Goal: Navigation & Orientation: Find specific page/section

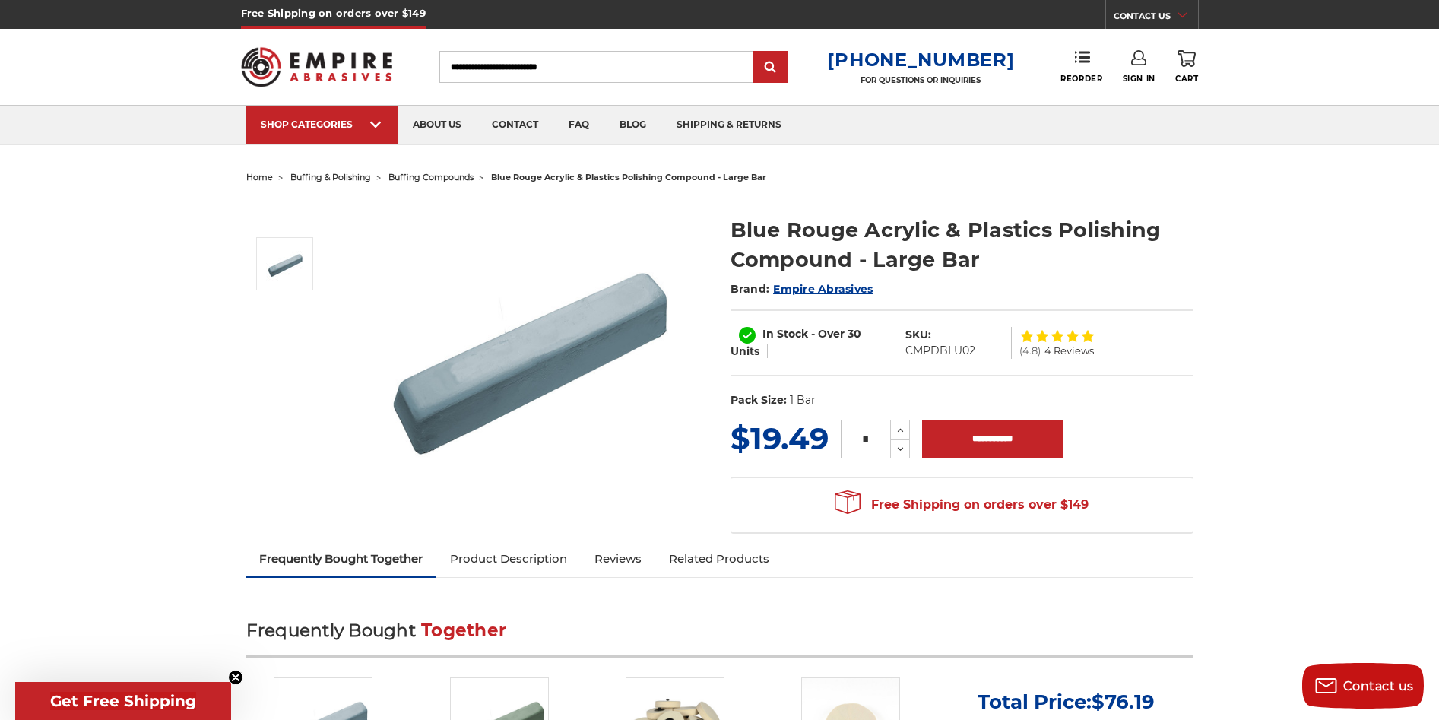
click at [437, 174] on span "buffing compounds" at bounding box center [430, 177] width 85 height 11
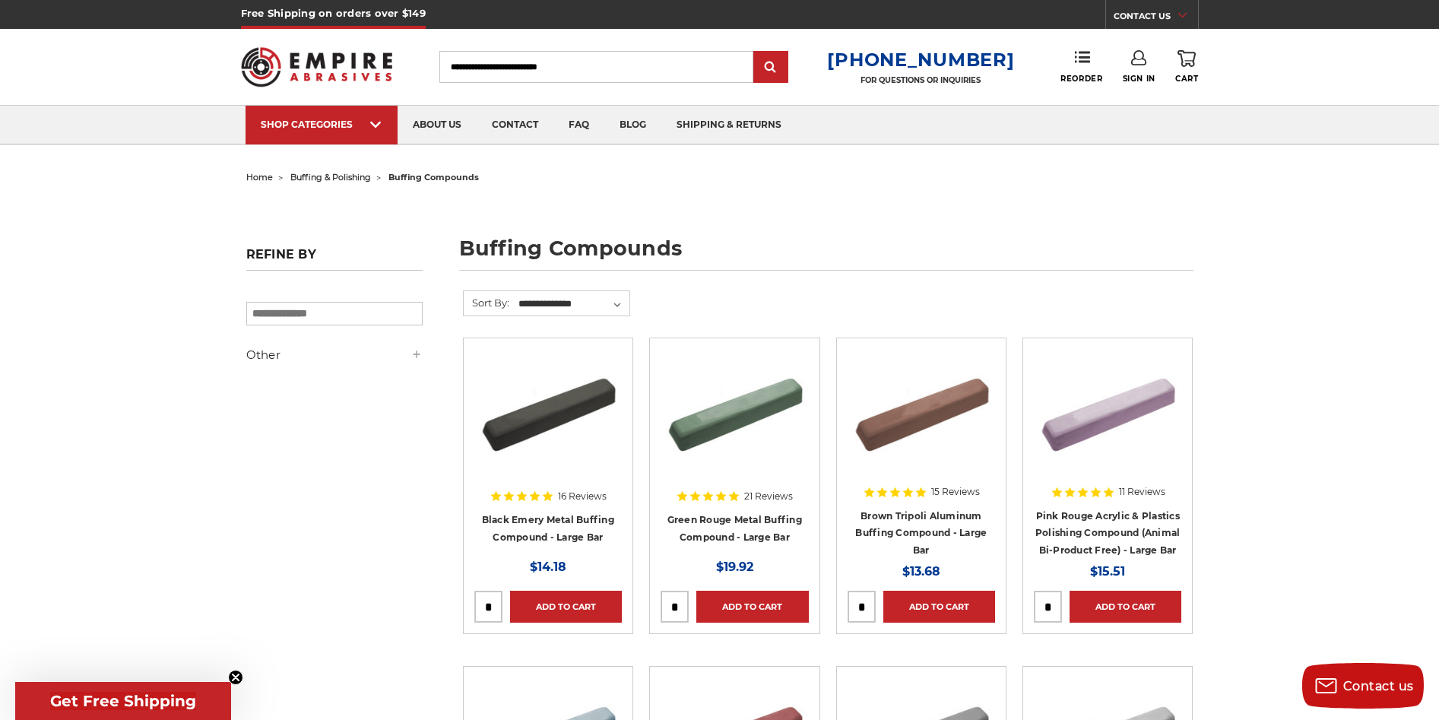
click at [333, 176] on span "buffing & polishing" at bounding box center [330, 177] width 81 height 11
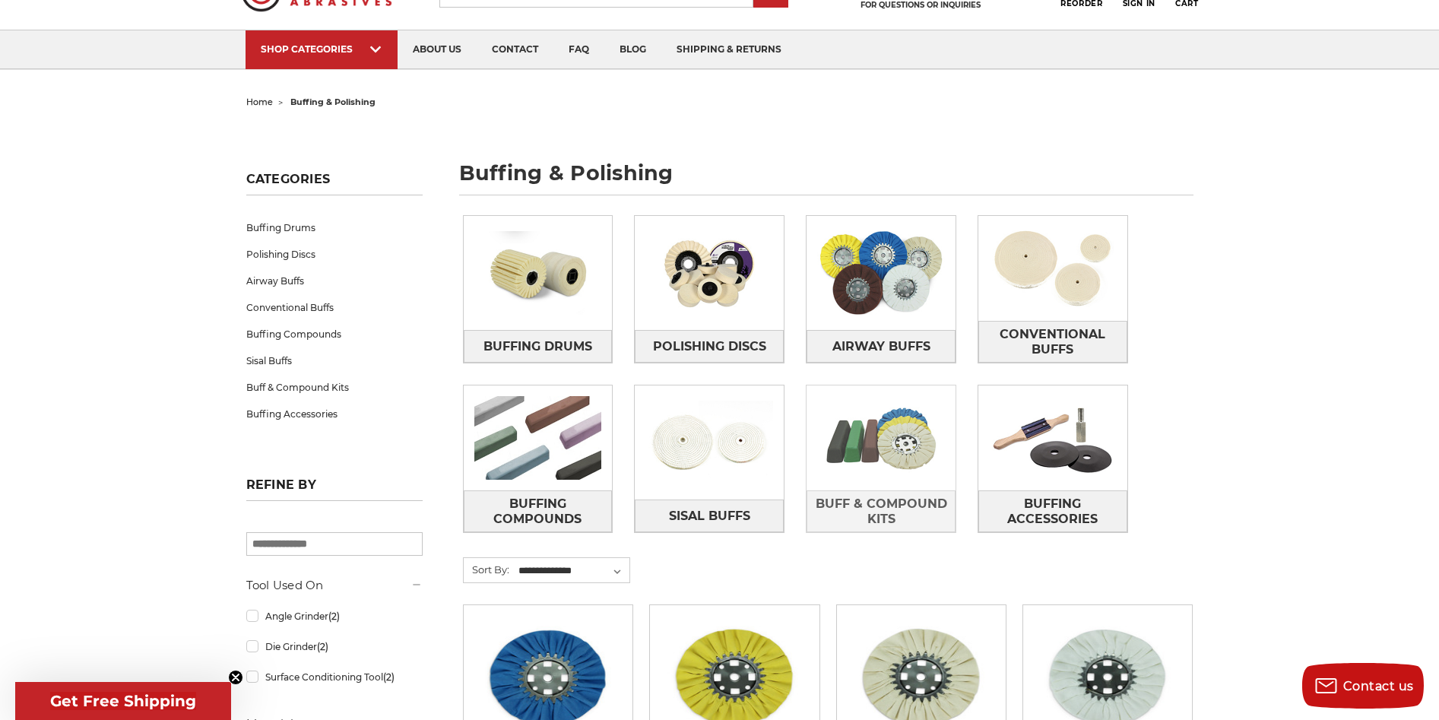
scroll to position [76, 0]
click at [883, 435] on img at bounding box center [880, 437] width 149 height 105
